Goal: Task Accomplishment & Management: Complete application form

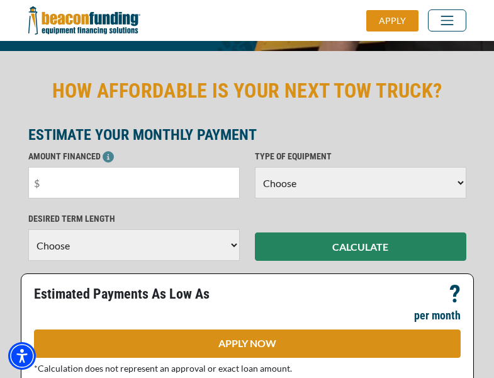
scroll to position [307, 0]
